Goal: Transaction & Acquisition: Book appointment/travel/reservation

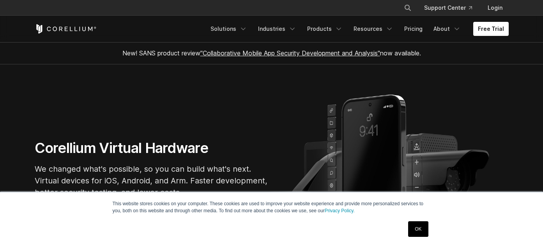
click at [419, 226] on link "OK" at bounding box center [418, 229] width 20 height 16
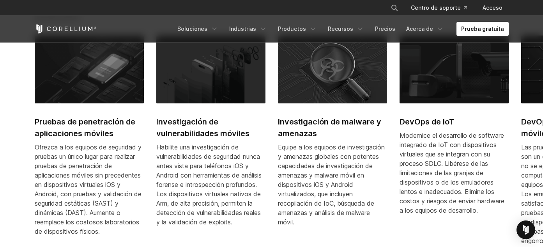
scroll to position [390, 0]
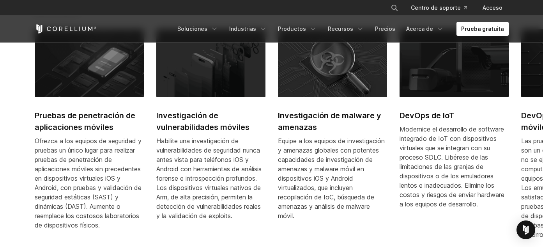
drag, startPoint x: 442, startPoint y: 55, endPoint x: 453, endPoint y: 50, distance: 12.6
click at [449, 54] on img at bounding box center [454, 63] width 109 height 68
click at [473, 30] on font "Prueba gratuita" at bounding box center [482, 28] width 43 height 7
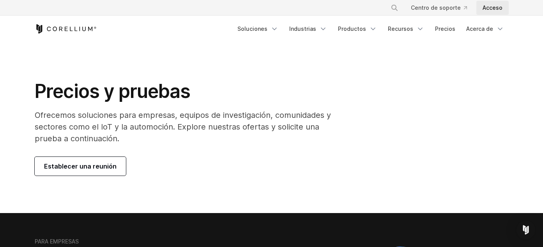
click at [489, 6] on font "Acceso" at bounding box center [493, 7] width 20 height 7
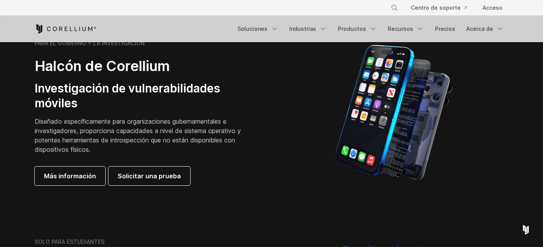
scroll to position [390, 0]
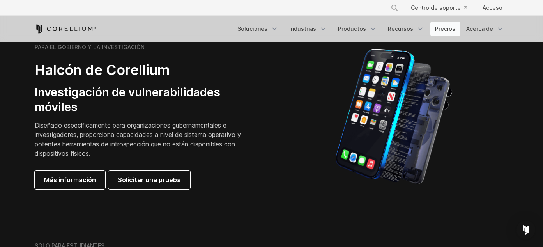
click at [446, 27] on font "Precios" at bounding box center [445, 28] width 20 height 7
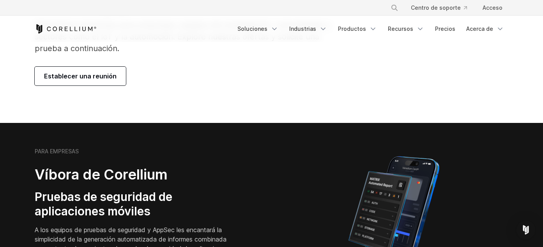
scroll to position [39, 0]
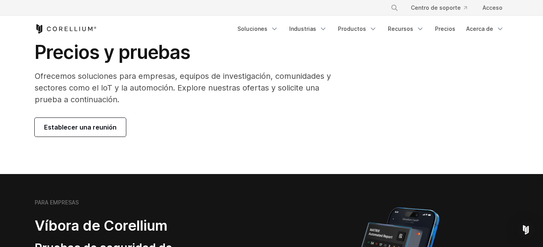
click at [104, 120] on link "Establecer una reunión" at bounding box center [80, 127] width 91 height 19
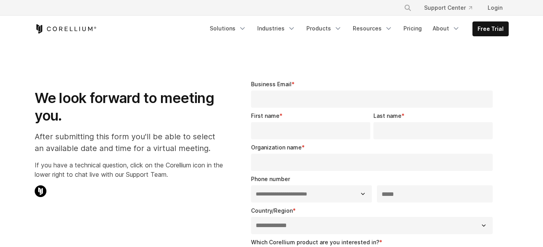
select select "**"
